Goal: Task Accomplishment & Management: Manage account settings

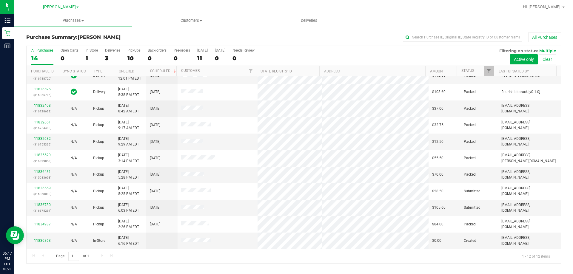
scroll to position [25, 0]
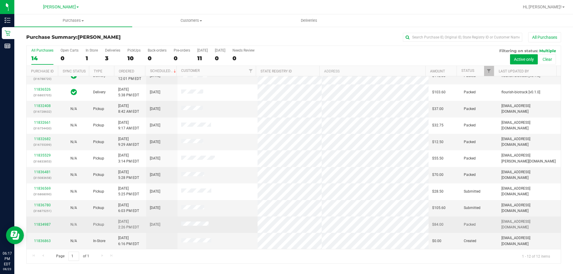
click at [45, 231] on td "11834987" at bounding box center [42, 224] width 31 height 16
click at [50, 231] on td "11834987" at bounding box center [42, 224] width 31 height 16
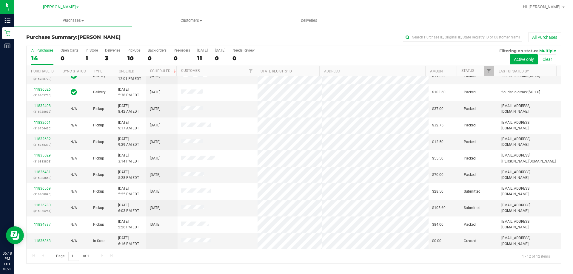
click at [45, 250] on div "Page 1 of 1 1 - 12 of 12 items" at bounding box center [294, 256] width 534 height 14
click at [51, 241] on div "11836863" at bounding box center [42, 241] width 24 height 6
click at [47, 240] on link "11836863" at bounding box center [42, 241] width 17 height 4
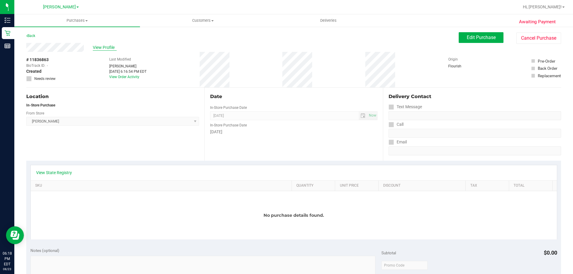
click at [102, 49] on span "View Profile" at bounding box center [105, 47] width 24 height 6
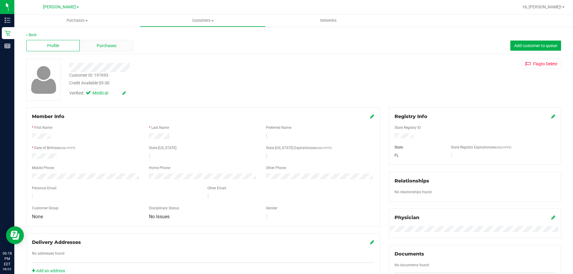
click at [114, 47] on span "Purchases" at bounding box center [107, 46] width 20 height 6
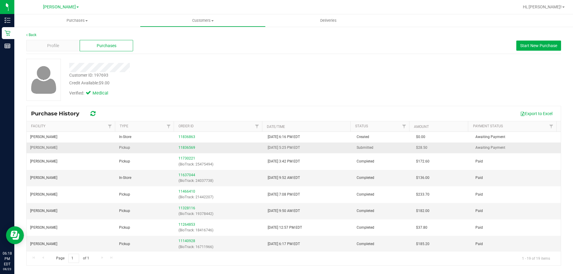
click at [127, 147] on span "Pickup" at bounding box center [124, 148] width 11 height 6
click at [190, 148] on link "11836569" at bounding box center [186, 148] width 17 height 4
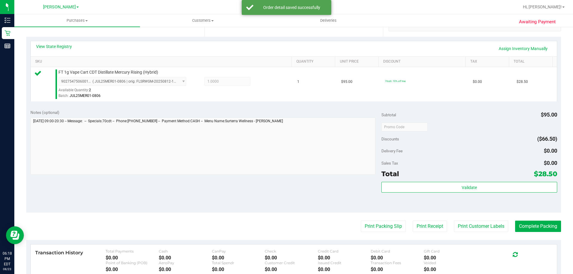
scroll to position [149, 0]
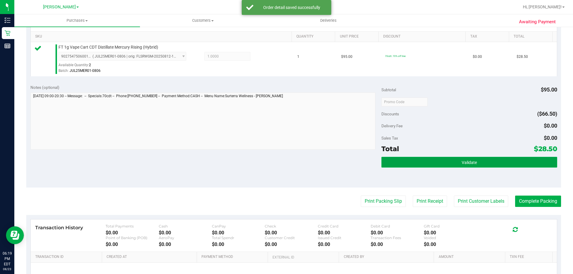
click at [454, 162] on button "Validate" at bounding box center [468, 162] width 175 height 11
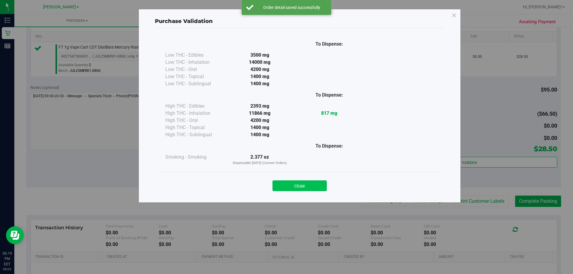
click at [303, 182] on button "Close" at bounding box center [299, 185] width 54 height 11
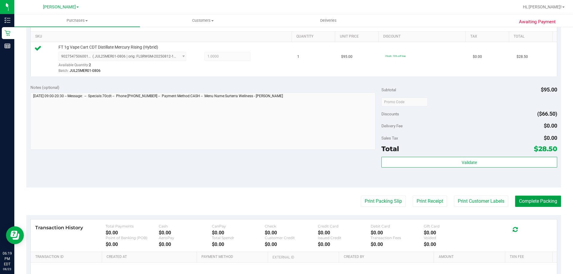
click at [523, 197] on button "Complete Packing" at bounding box center [538, 201] width 46 height 11
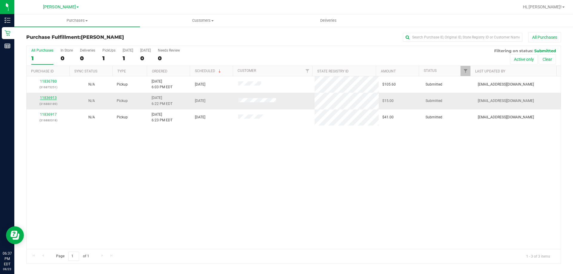
click at [45, 97] on link "11836913" at bounding box center [48, 98] width 17 height 4
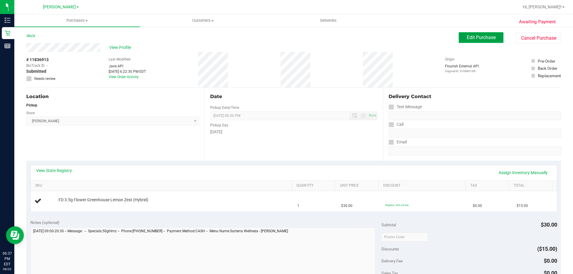
click at [490, 40] on span "Edit Purchase" at bounding box center [480, 38] width 29 height 6
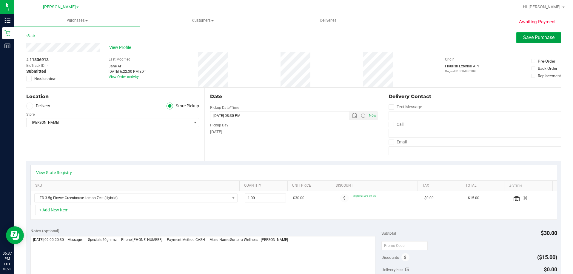
click at [553, 37] on button "Save Purchase" at bounding box center [538, 37] width 45 height 11
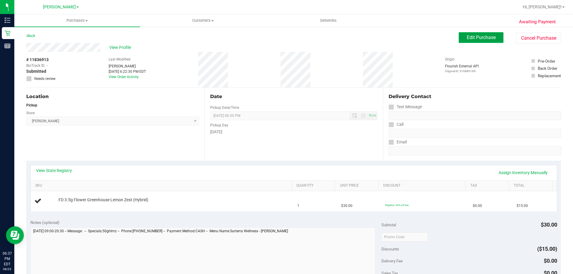
click at [467, 36] on span "Edit Purchase" at bounding box center [480, 38] width 29 height 6
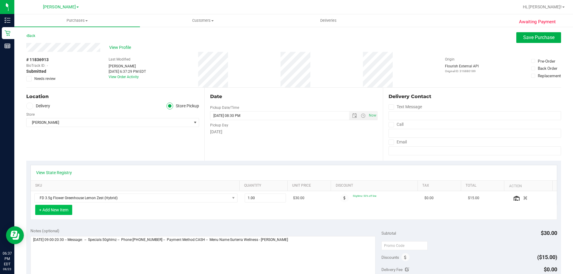
click at [63, 208] on button "+ Add New Item" at bounding box center [53, 210] width 37 height 10
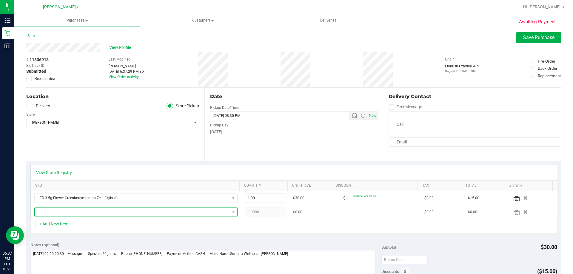
click at [69, 210] on span "NO DATA FOUND" at bounding box center [132, 212] width 195 height 8
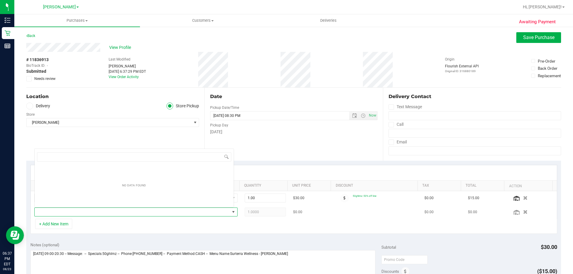
scroll to position [9, 198]
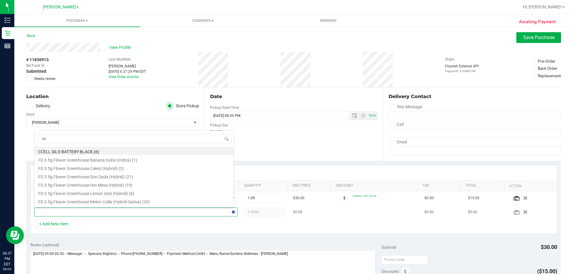
type input "htm"
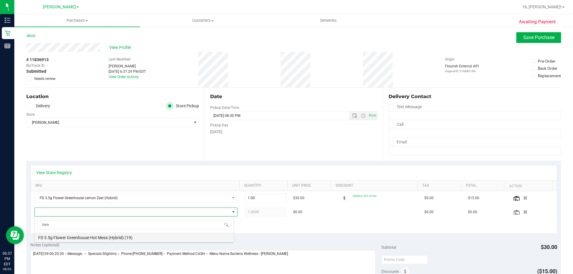
click at [100, 235] on li "FD 3.5g Flower Greenhouse Hot Mess (Hybrid) (19)" at bounding box center [134, 237] width 199 height 8
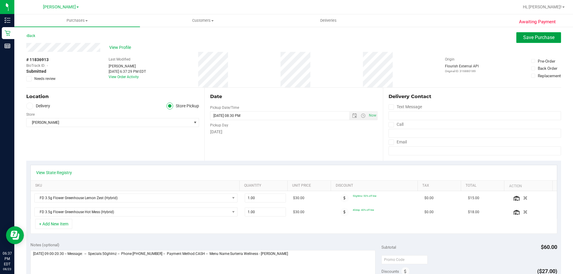
click at [533, 42] on button "Save Purchase" at bounding box center [538, 37] width 45 height 11
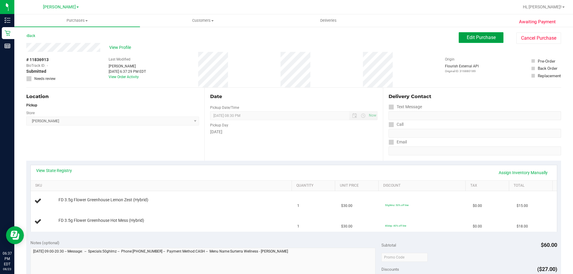
click at [482, 39] on span "Edit Purchase" at bounding box center [480, 38] width 29 height 6
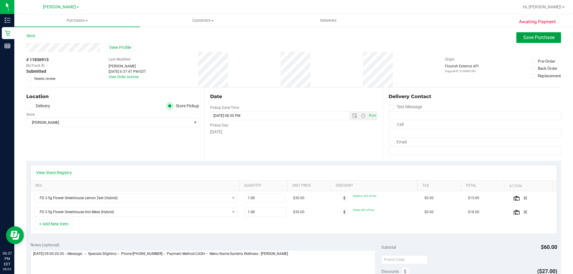
click at [523, 39] on span "Save Purchase" at bounding box center [538, 38] width 31 height 6
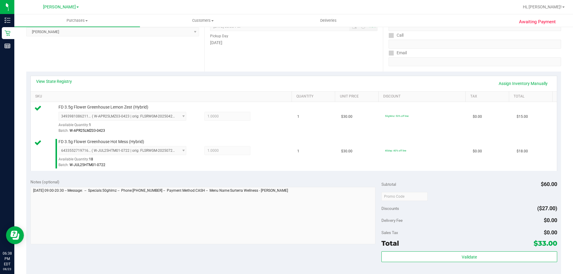
scroll to position [89, 0]
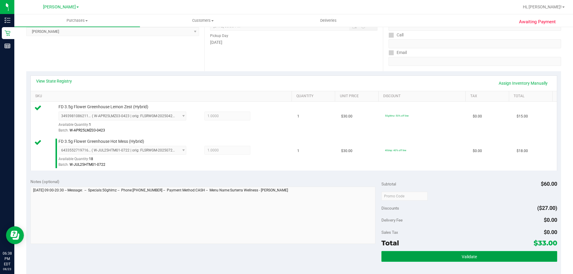
click at [492, 252] on button "Validate" at bounding box center [468, 256] width 175 height 11
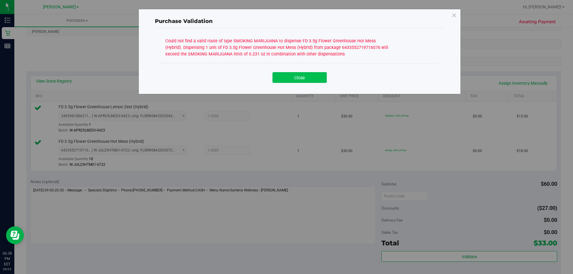
click at [317, 78] on button "Close" at bounding box center [299, 77] width 54 height 11
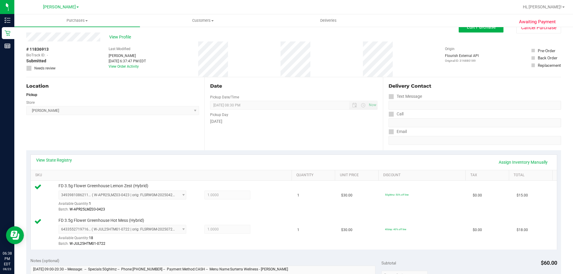
scroll to position [0, 0]
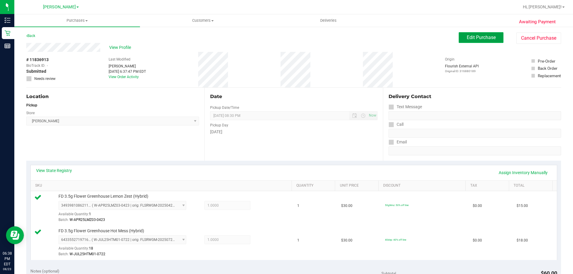
click at [488, 40] on span "Edit Purchase" at bounding box center [480, 38] width 29 height 6
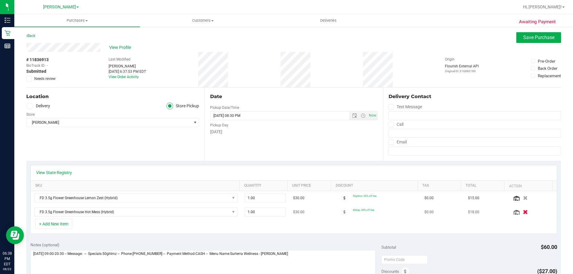
click at [520, 214] on button "button" at bounding box center [525, 212] width 10 height 6
click at [523, 36] on span "Save Purchase" at bounding box center [538, 38] width 31 height 6
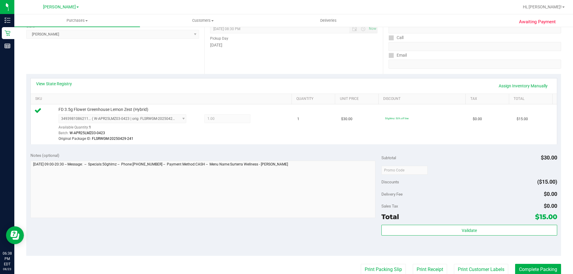
scroll to position [98, 0]
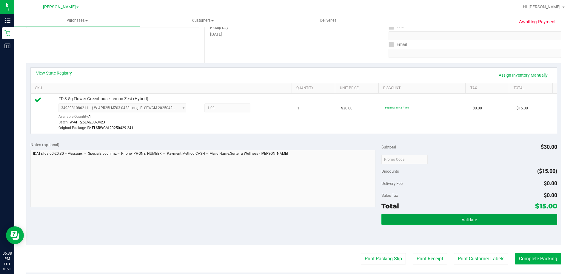
click at [478, 217] on button "Validate" at bounding box center [468, 219] width 175 height 11
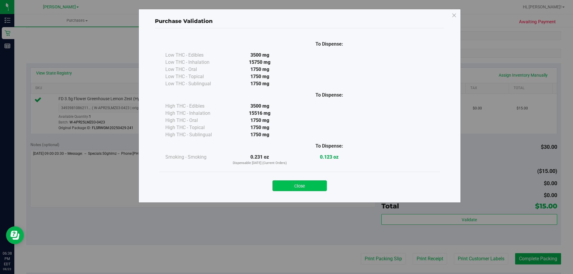
click at [318, 187] on button "Close" at bounding box center [299, 185] width 54 height 11
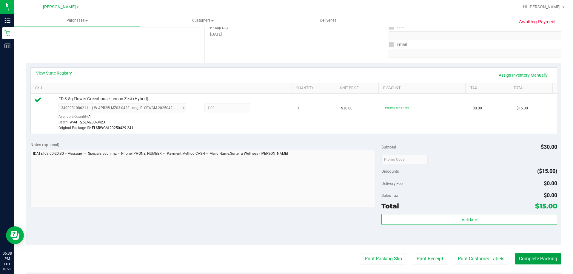
click at [547, 258] on button "Complete Packing" at bounding box center [538, 258] width 46 height 11
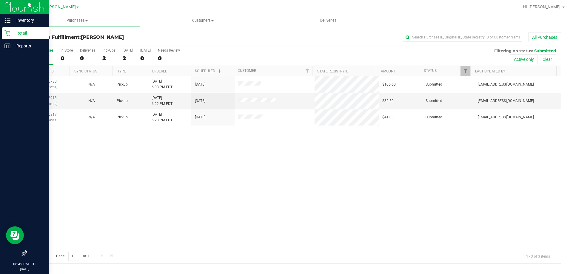
click at [6, 31] on icon at bounding box center [7, 33] width 6 height 6
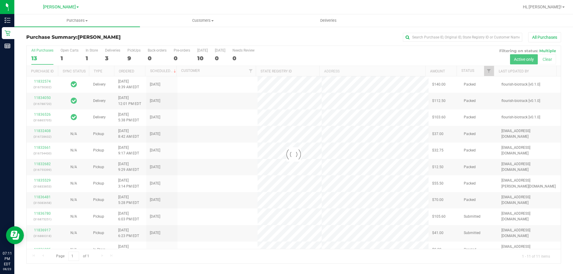
click at [490, 71] on div at bounding box center [294, 154] width 534 height 217
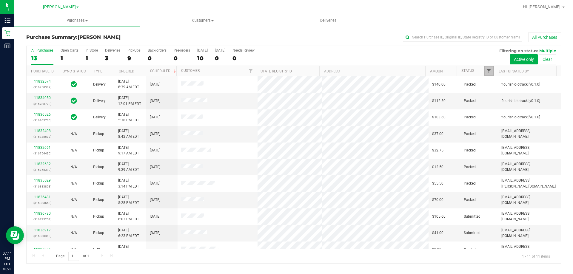
click at [490, 71] on span "Filter" at bounding box center [488, 71] width 5 height 5
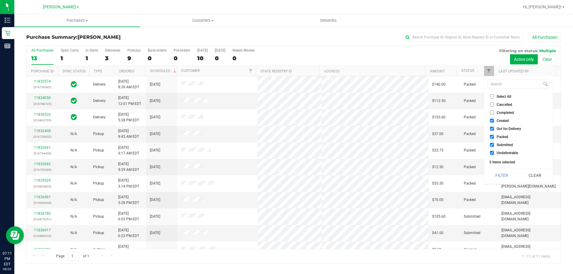
click at [494, 99] on li "Select All" at bounding box center [517, 96] width 61 height 6
click at [492, 96] on input "Select All" at bounding box center [492, 97] width 4 height 4
checkbox input "true"
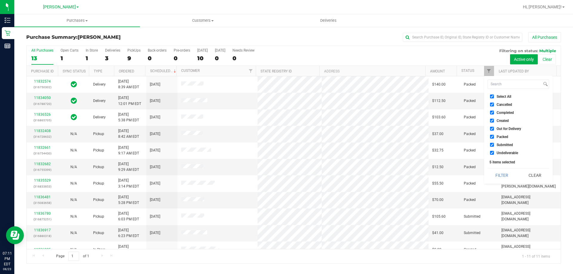
checkbox input "true"
click at [492, 96] on input "Select All" at bounding box center [492, 97] width 4 height 4
checkbox input "false"
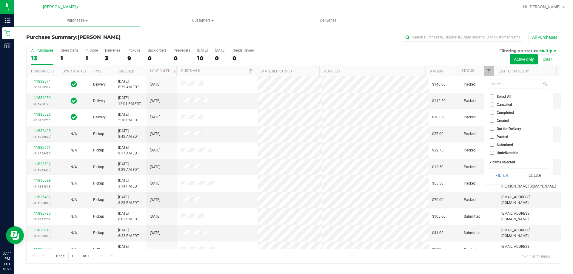
checkbox input "false"
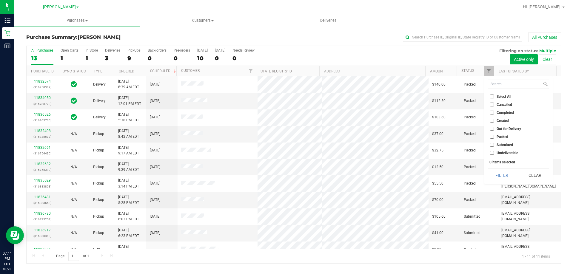
click at [492, 147] on input "Submitted" at bounding box center [492, 145] width 4 height 4
checkbox input "true"
click at [502, 176] on button "Filter" at bounding box center [501, 175] width 29 height 13
